Goal: Task Accomplishment & Management: Manage account settings

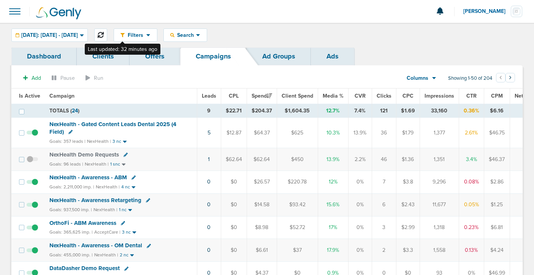
click at [104, 34] on icon at bounding box center [101, 35] width 6 height 6
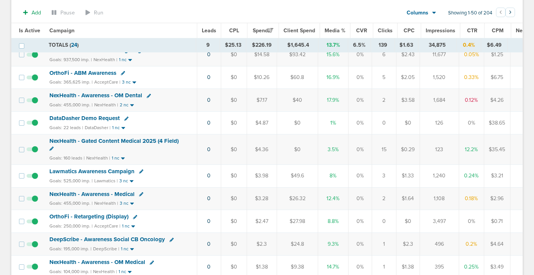
scroll to position [151, 0]
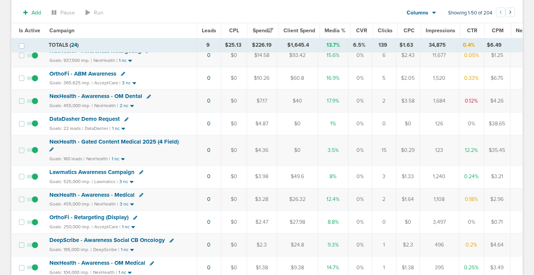
click at [104, 120] on span "DataDasher Demo Request" at bounding box center [84, 119] width 70 height 7
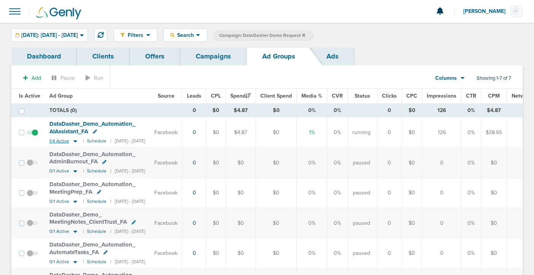
click at [73, 142] on icon at bounding box center [75, 141] width 8 height 6
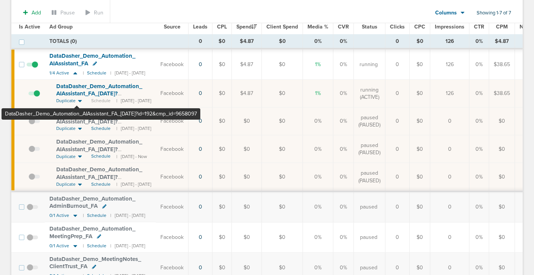
scroll to position [70, 0]
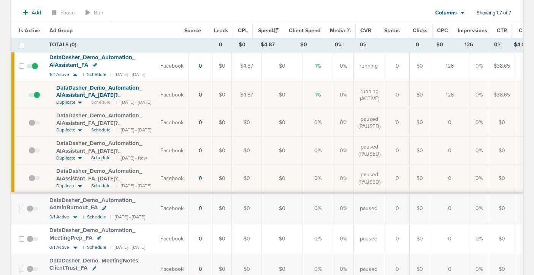
click at [90, 95] on span "DataDasher_ Demo_ Automation_ AIAssistant_ FA_ [DATE]?id=192&cmp_ id=9658097" at bounding box center [99, 95] width 86 height 22
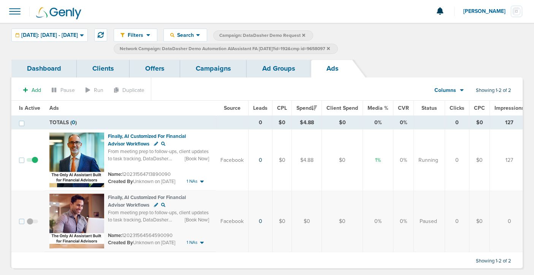
click at [29, 225] on span at bounding box center [32, 225] width 11 height 0
click at [32, 223] on input "checkbox" at bounding box center [32, 223] width 0 height 0
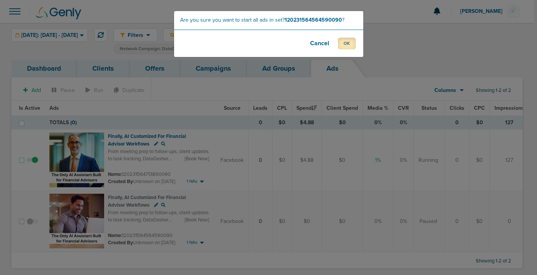
click at [347, 45] on button "OK" at bounding box center [347, 44] width 18 height 12
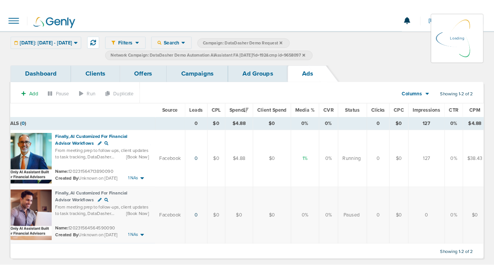
scroll to position [0, 17]
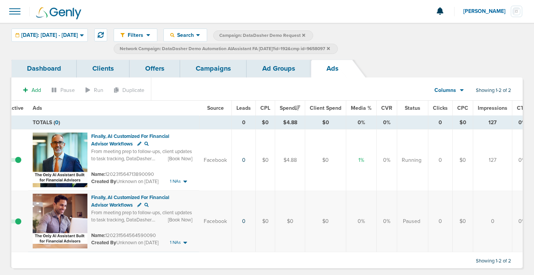
click at [274, 71] on link "Ad Groups" at bounding box center [279, 69] width 64 height 18
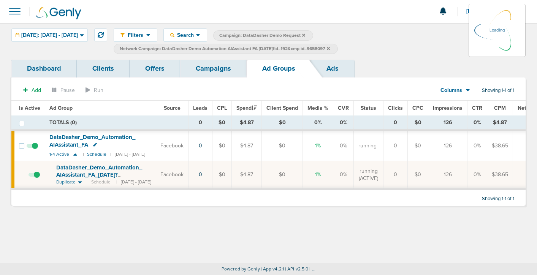
click at [220, 68] on link "Campaigns" at bounding box center [213, 69] width 66 height 18
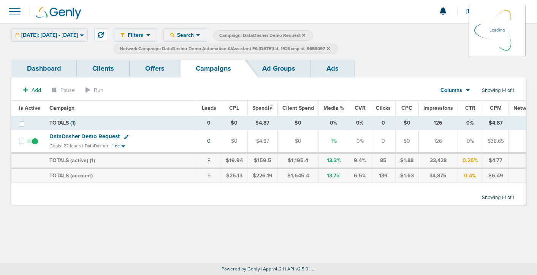
click at [330, 49] on icon at bounding box center [328, 48] width 3 height 3
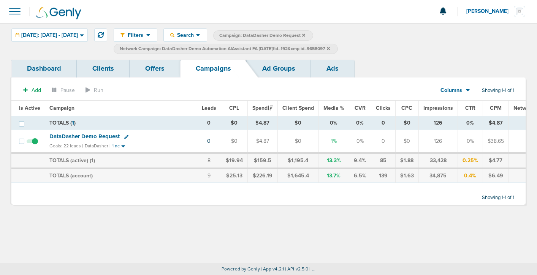
click at [338, 45] on label "Network Campaign: DataDasher Demo Automation AIAssistant FA [DATE]?id=192&cmp i…" at bounding box center [226, 49] width 224 height 10
click at [330, 50] on icon at bounding box center [328, 48] width 3 height 5
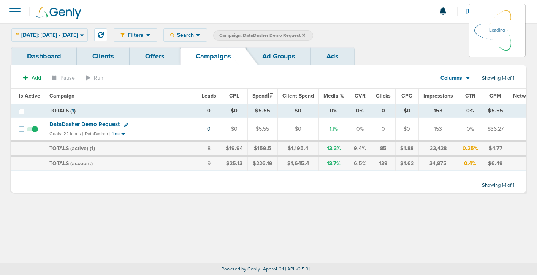
click at [305, 35] on icon at bounding box center [303, 34] width 3 height 3
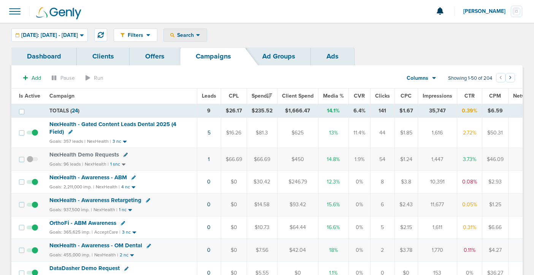
click at [196, 32] on span "Search" at bounding box center [185, 35] width 22 height 6
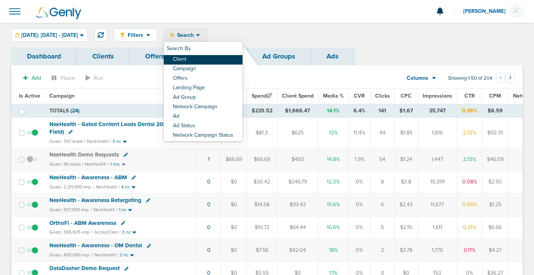
click at [210, 59] on link "Client" at bounding box center [203, 59] width 79 height 9
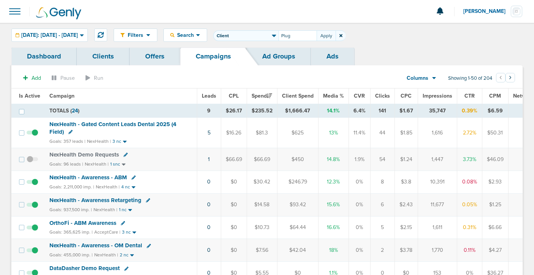
type input "Plug"
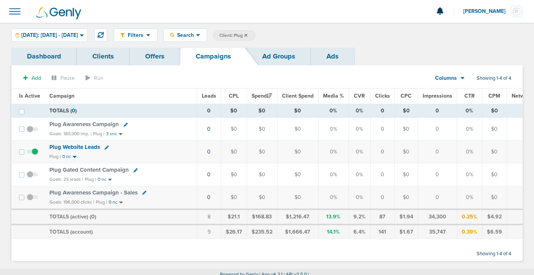
click at [155, 52] on link "Offers" at bounding box center [155, 56] width 51 height 18
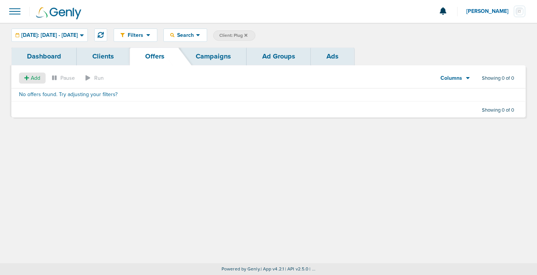
click at [32, 80] on span "Add" at bounding box center [35, 78] width 9 height 6
click at [33, 91] on span "Offer" at bounding box center [29, 92] width 12 height 6
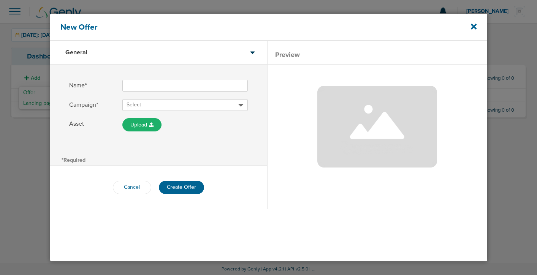
click at [138, 83] on input "Name*" at bounding box center [184, 86] width 125 height 12
type input "EV Trade-In Playbook"
click at [139, 105] on span "Select" at bounding box center [134, 104] width 14 height 6
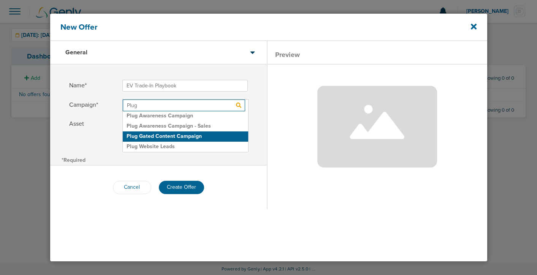
type input "Plug"
click at [141, 133] on h2 "Plug Gated Content Campaign" at bounding box center [185, 136] width 125 height 10
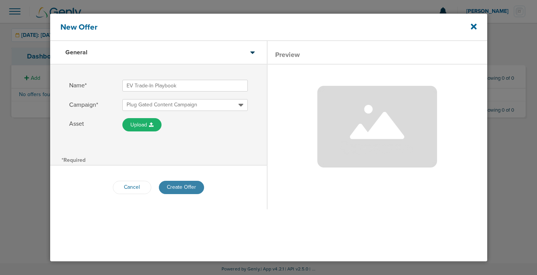
click at [172, 186] on button "Create Offer" at bounding box center [181, 187] width 45 height 13
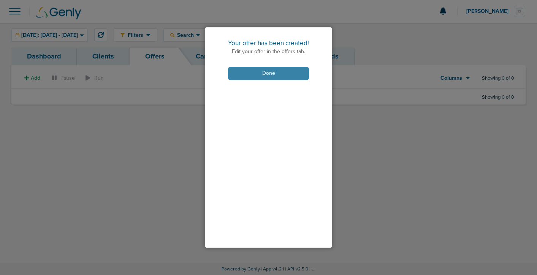
click at [253, 78] on button "Done" at bounding box center [268, 73] width 81 height 13
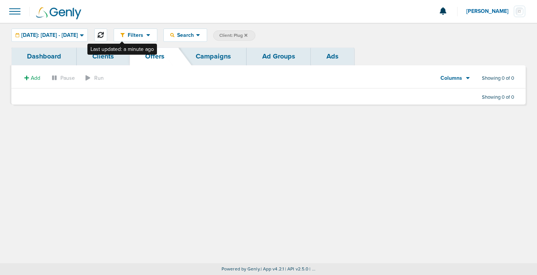
click at [104, 36] on icon at bounding box center [101, 35] width 6 height 6
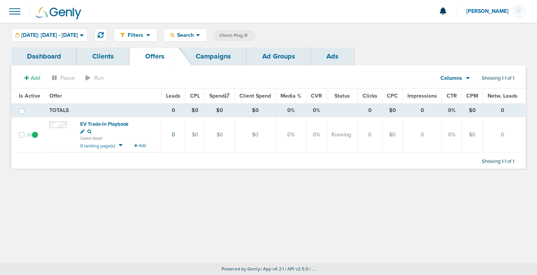
click at [106, 125] on span "EV Trade-In Playbook" at bounding box center [104, 124] width 48 height 6
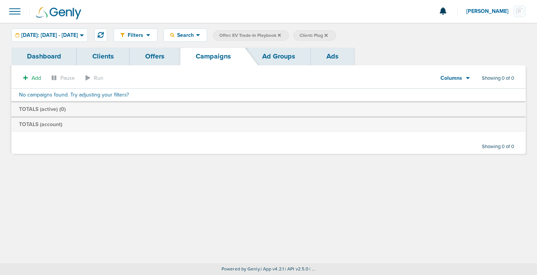
click at [281, 35] on icon at bounding box center [279, 34] width 3 height 3
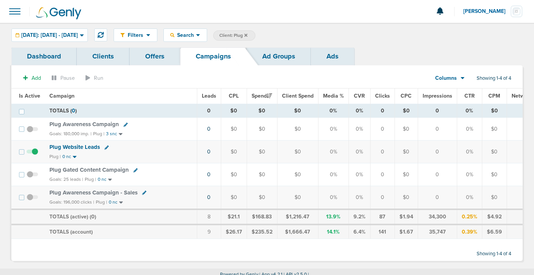
click at [76, 170] on span "Plug Gated Content Campaign" at bounding box center [88, 169] width 79 height 7
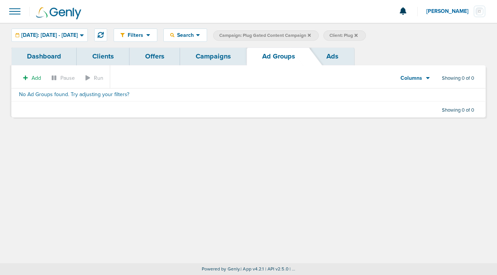
click at [216, 57] on link "Campaigns" at bounding box center [213, 56] width 66 height 18
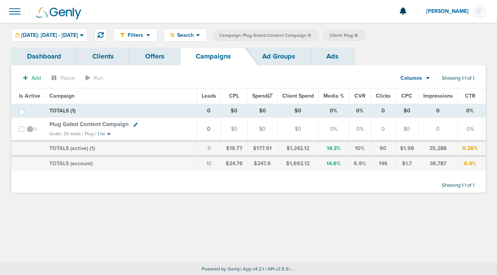
click at [311, 35] on icon at bounding box center [309, 35] width 3 height 5
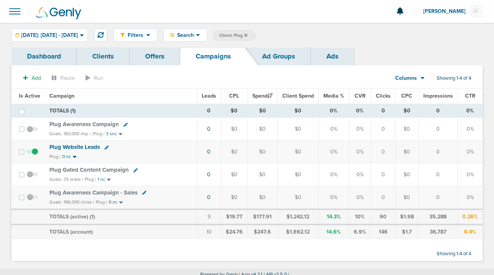
click at [247, 36] on icon at bounding box center [245, 35] width 3 height 5
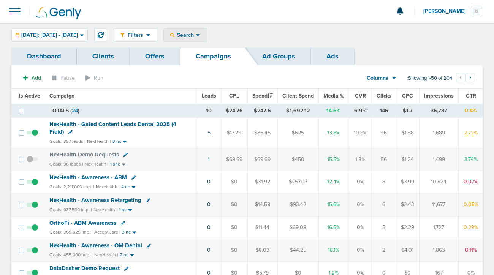
click at [196, 33] on span "Search" at bounding box center [185, 35] width 22 height 6
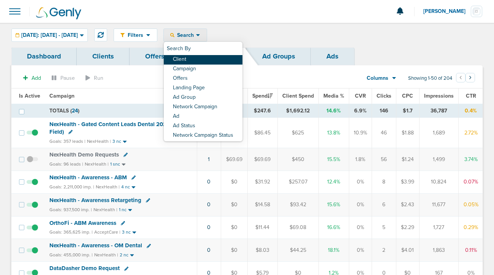
click at [210, 59] on link "Client" at bounding box center [203, 59] width 79 height 9
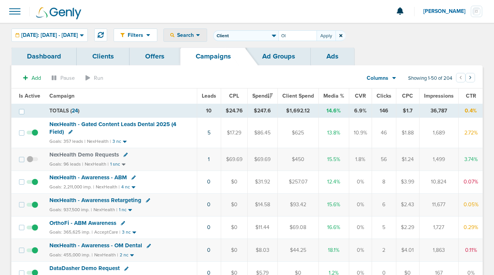
type input "O"
type input "plug"
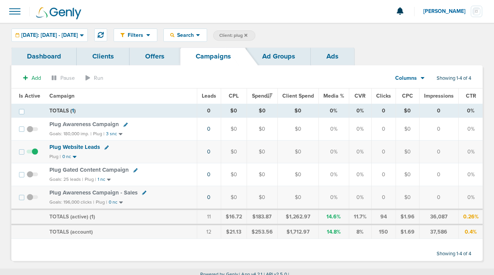
click at [92, 168] on span "Plug Gated Content Campaign" at bounding box center [88, 169] width 79 height 7
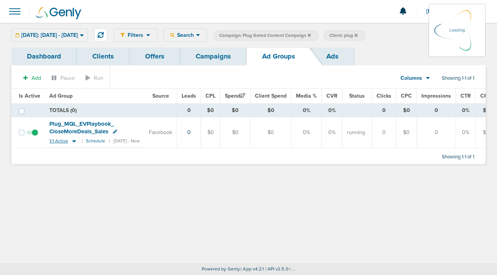
click at [74, 139] on icon at bounding box center [74, 141] width 8 height 6
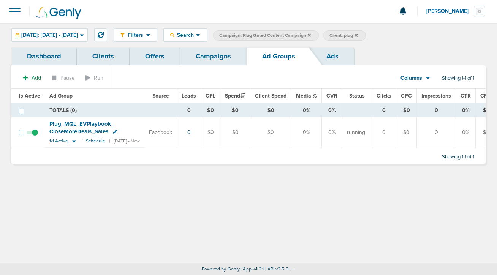
click at [73, 141] on icon at bounding box center [74, 141] width 8 height 6
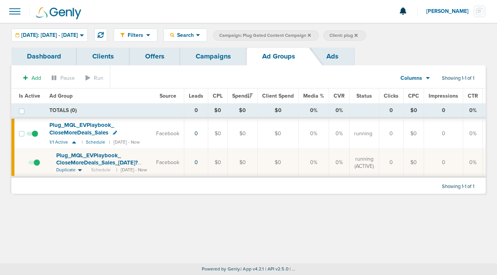
click at [34, 166] on span at bounding box center [33, 166] width 11 height 0
click at [28, 164] on input "checkbox" at bounding box center [28, 164] width 0 height 0
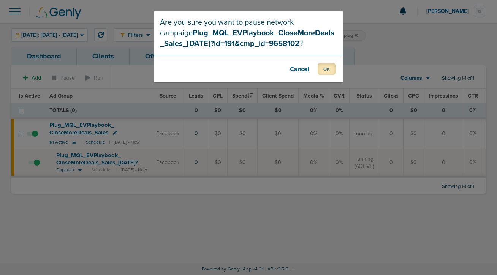
click at [324, 71] on button "OK" at bounding box center [327, 69] width 18 height 12
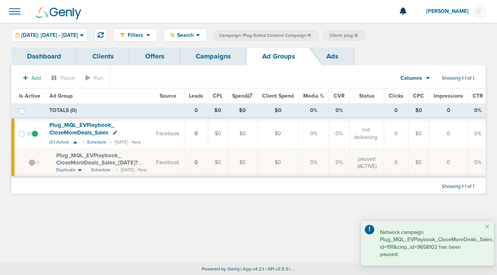
click at [220, 57] on link "Campaigns" at bounding box center [213, 56] width 66 height 18
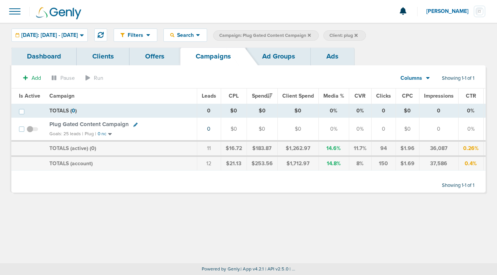
click at [16, 10] on span at bounding box center [14, 11] width 17 height 17
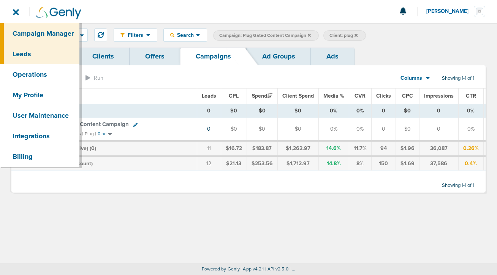
click at [29, 52] on link "Leads" at bounding box center [39, 54] width 79 height 21
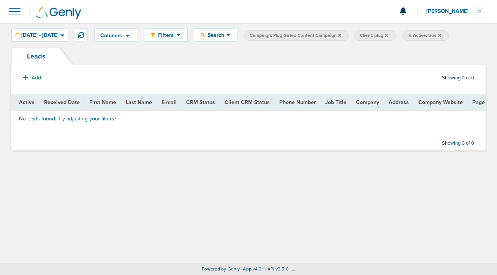
click at [441, 35] on icon at bounding box center [439, 34] width 3 height 3
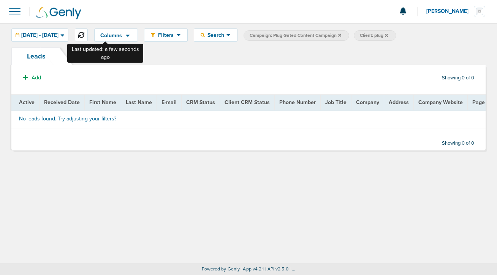
click at [84, 38] on icon at bounding box center [81, 35] width 6 height 6
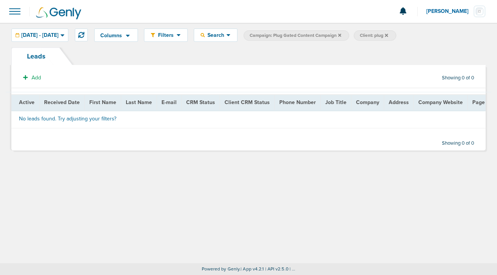
click at [16, 11] on span at bounding box center [14, 11] width 17 height 17
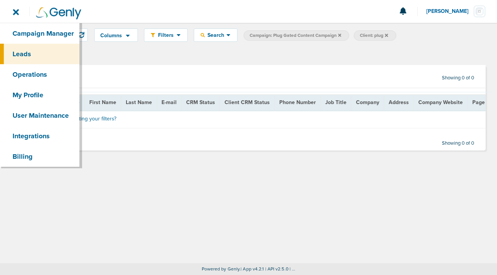
click at [16, 11] on span at bounding box center [14, 11] width 17 height 17
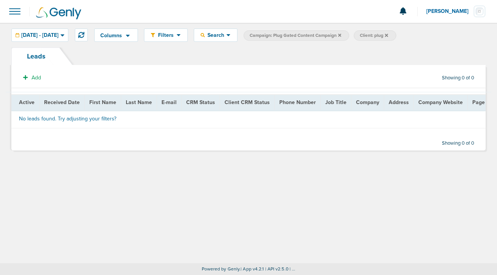
click at [16, 11] on span at bounding box center [14, 11] width 17 height 17
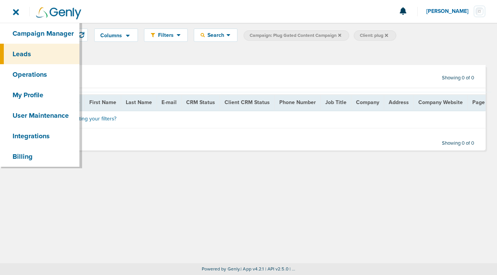
click at [125, 71] on section "Add Showing 0 of 0" at bounding box center [248, 79] width 474 height 17
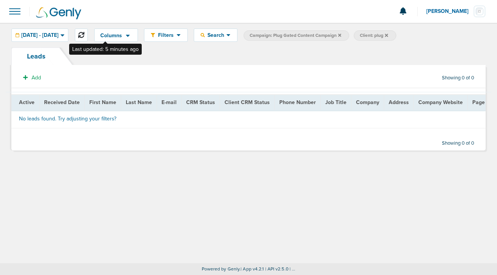
click at [84, 36] on icon at bounding box center [81, 35] width 6 height 6
click at [341, 35] on icon at bounding box center [339, 35] width 3 height 5
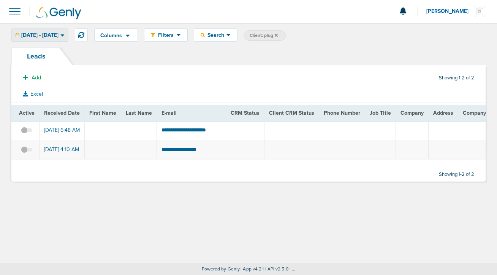
click at [54, 35] on span "[DATE] - [DATE]" at bounding box center [39, 35] width 37 height 5
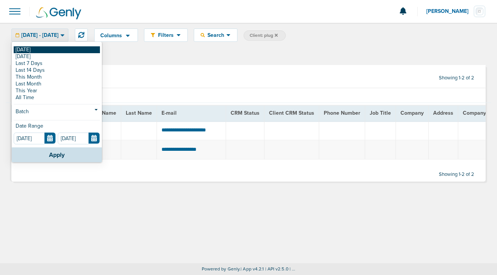
click at [46, 49] on link "[DATE]" at bounding box center [57, 49] width 86 height 7
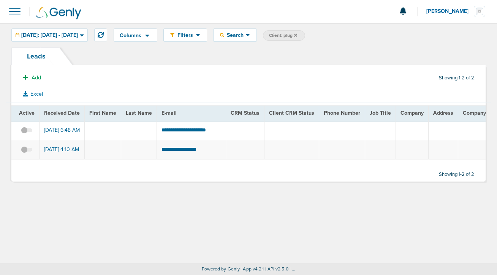
click at [16, 10] on span at bounding box center [14, 11] width 17 height 17
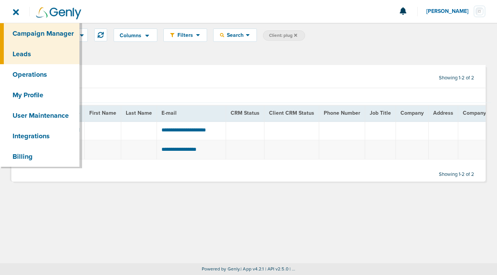
click at [23, 35] on link "Campaign Manager" at bounding box center [39, 33] width 79 height 21
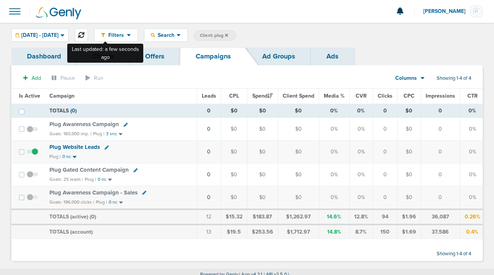
click at [84, 32] on icon at bounding box center [81, 35] width 6 height 6
